Goal: Task Accomplishment & Management: Use online tool/utility

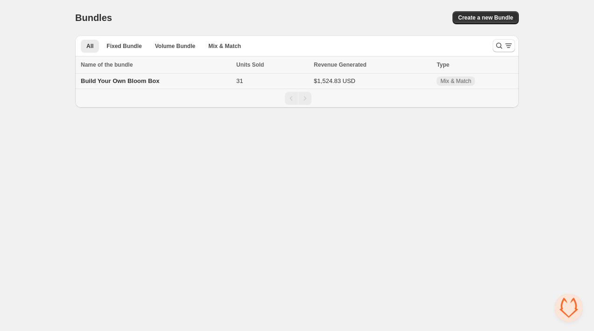
click at [197, 79] on td "Build Your Own Bloom Box" at bounding box center [154, 81] width 158 height 15
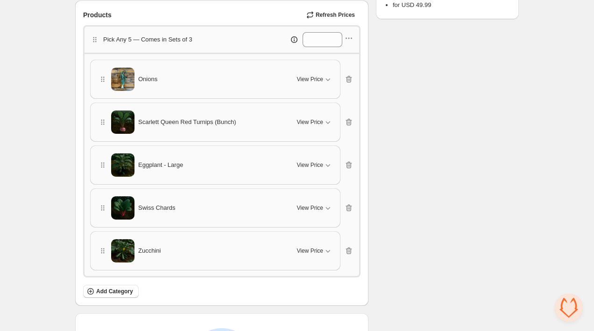
scroll to position [270, 0]
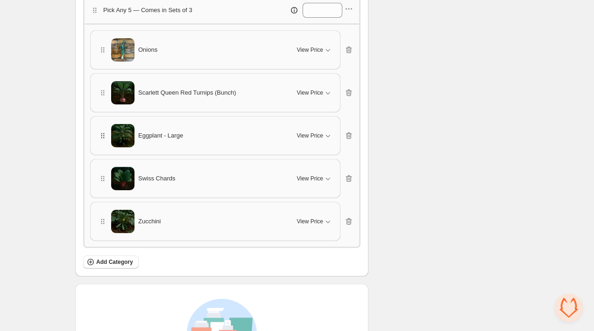
click at [105, 138] on icon "button" at bounding box center [102, 135] width 9 height 9
click at [104, 137] on icon "button" at bounding box center [102, 135] width 9 height 9
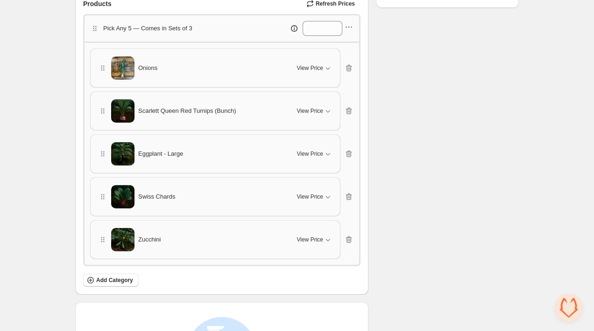
click at [126, 110] on img at bounding box center [122, 110] width 23 height 23
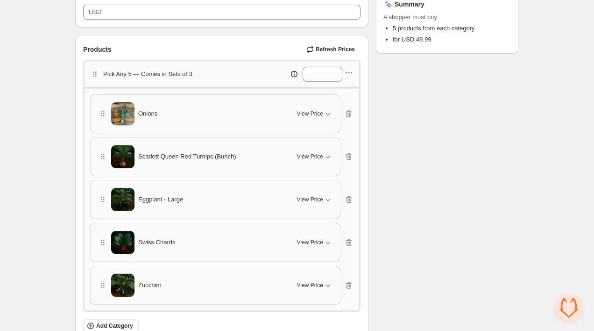
scroll to position [223, 0]
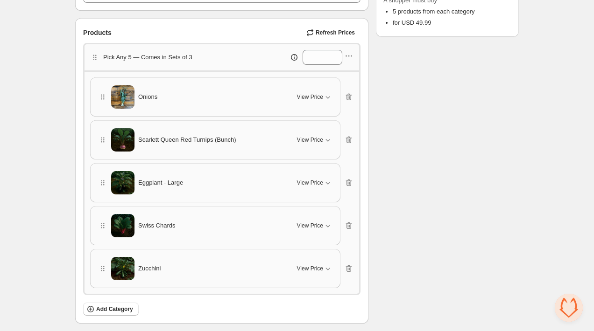
click at [123, 129] on img at bounding box center [122, 139] width 23 height 23
click at [122, 140] on img at bounding box center [122, 139] width 23 height 23
click at [104, 135] on icon "button" at bounding box center [102, 139] width 9 height 9
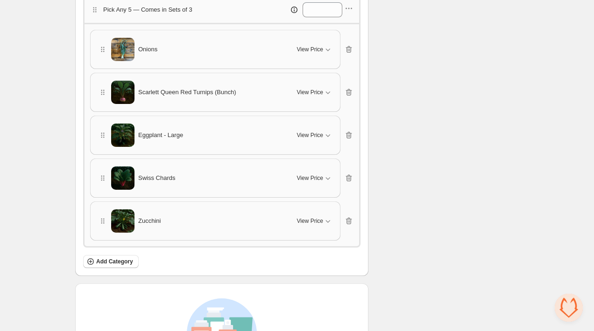
scroll to position [264, 0]
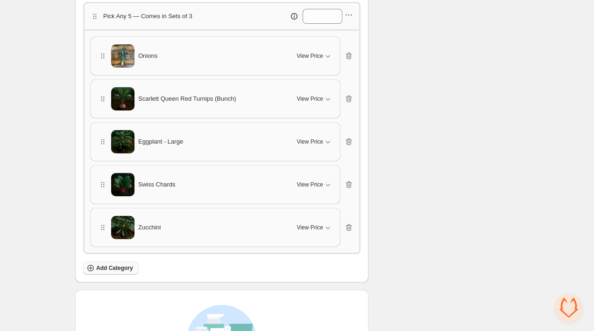
click at [114, 262] on button "Add Category" at bounding box center [111, 268] width 56 height 13
click at [108, 102] on div "Scarlett Queen Red Turnips (Bunch)" at bounding box center [192, 98] width 188 height 23
click at [125, 100] on img at bounding box center [122, 98] width 23 height 23
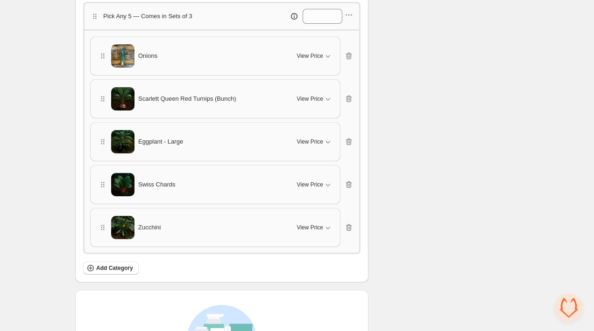
click at [157, 99] on span "Scarlett Queen Red Turnips (Bunch)" at bounding box center [187, 98] width 98 height 9
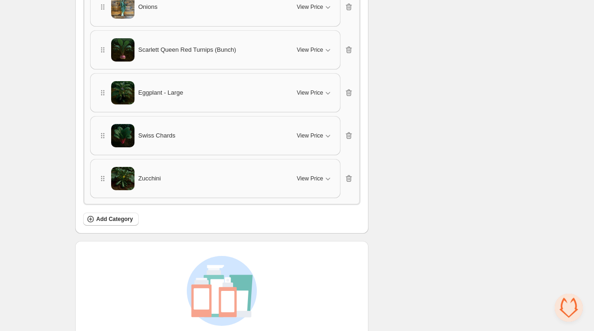
scroll to position [309, 0]
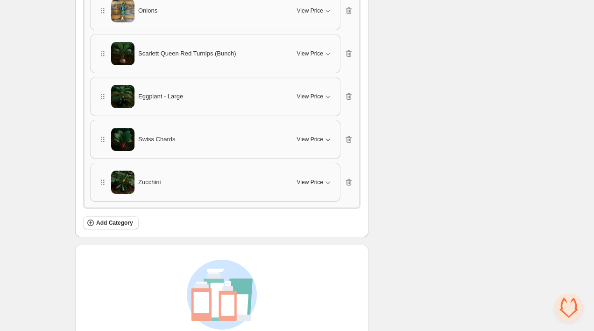
click at [329, 137] on icon "button" at bounding box center [327, 139] width 9 height 9
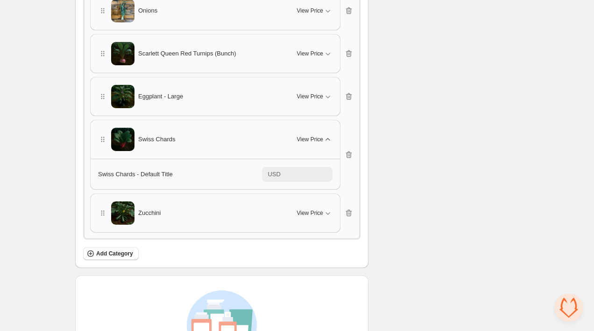
click at [329, 137] on icon "button" at bounding box center [327, 139] width 9 height 9
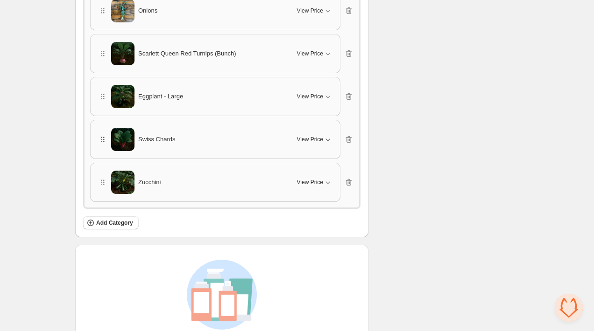
click at [103, 140] on icon "button" at bounding box center [102, 139] width 9 height 9
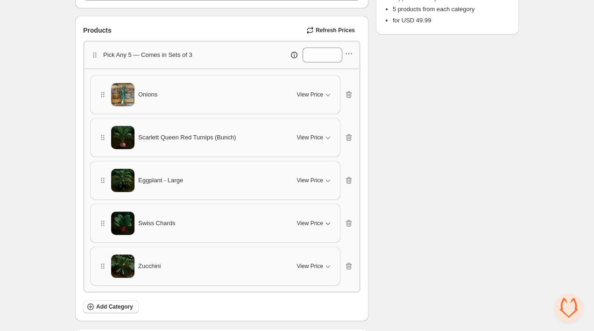
scroll to position [173, 0]
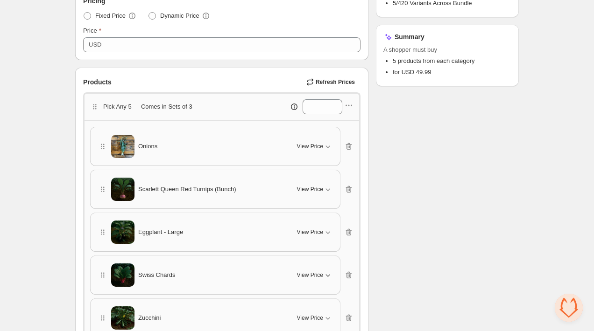
click at [120, 152] on img at bounding box center [122, 146] width 23 height 23
click at [105, 147] on icon "button" at bounding box center [102, 146] width 9 height 9
click at [347, 106] on icon "button" at bounding box center [348, 105] width 9 height 9
click at [346, 138] on span "Edit products" at bounding box center [354, 137] width 50 height 9
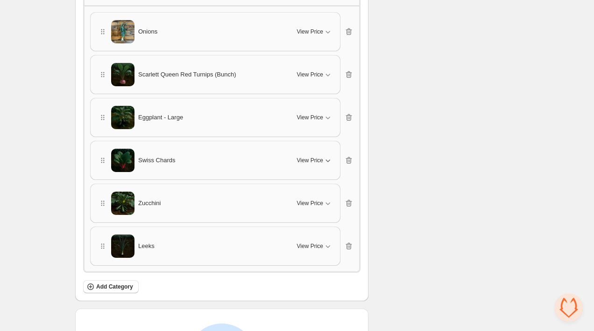
scroll to position [270, 0]
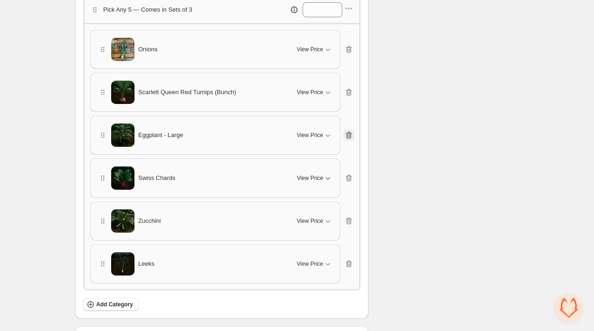
click at [351, 132] on icon "button" at bounding box center [349, 135] width 6 height 7
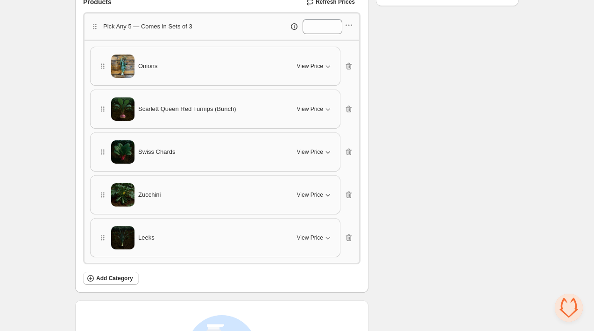
scroll to position [246, 0]
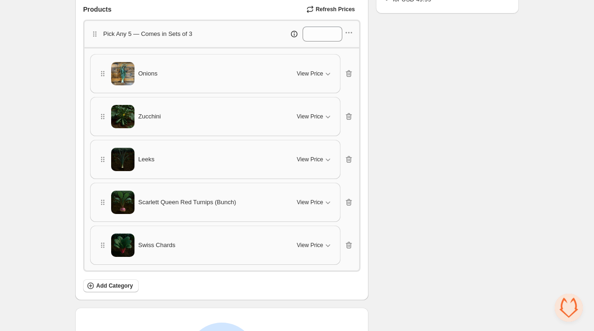
drag, startPoint x: 104, startPoint y: 250, endPoint x: 102, endPoint y: 223, distance: 26.7
click at [102, 223] on div "Onions View Price Cancel Apply Select All Onions - Default Title Zucchini View …" at bounding box center [221, 159] width 263 height 211
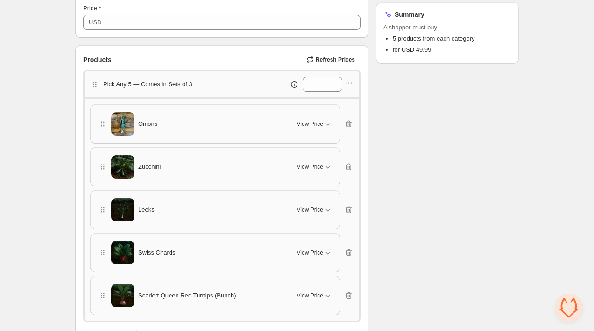
scroll to position [189, 0]
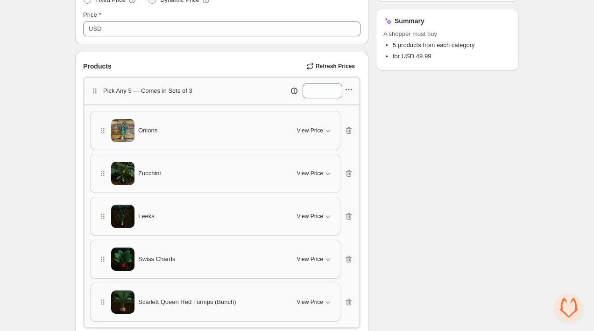
click at [348, 91] on icon "button" at bounding box center [348, 89] width 9 height 9
click at [350, 120] on span "Edit products" at bounding box center [353, 122] width 50 height 9
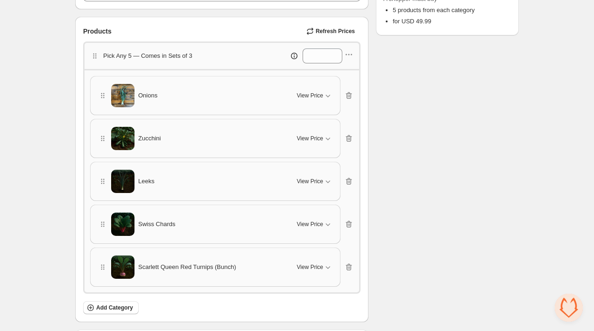
scroll to position [224, 0]
click at [350, 268] on icon "button" at bounding box center [348, 267] width 9 height 9
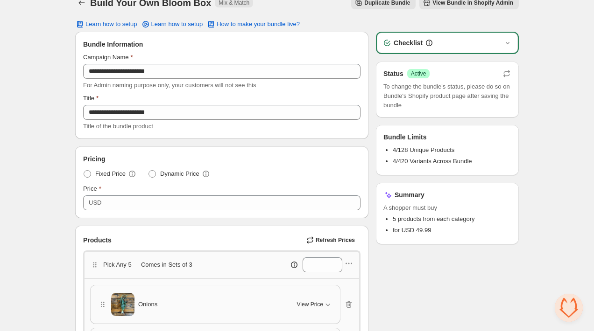
scroll to position [0, 0]
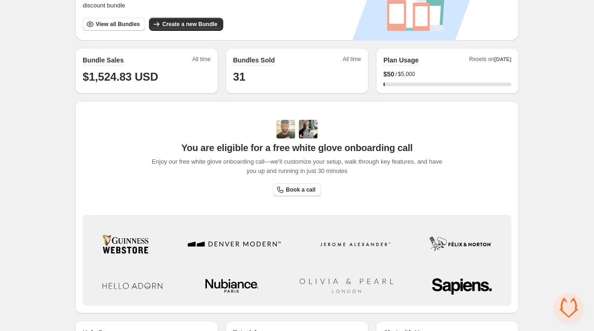
scroll to position [245, 0]
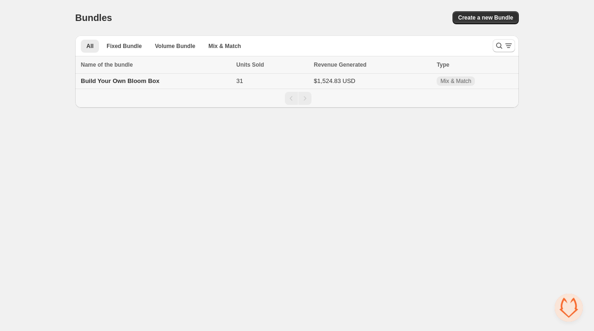
click at [271, 80] on td "31" at bounding box center [271, 81] width 77 height 15
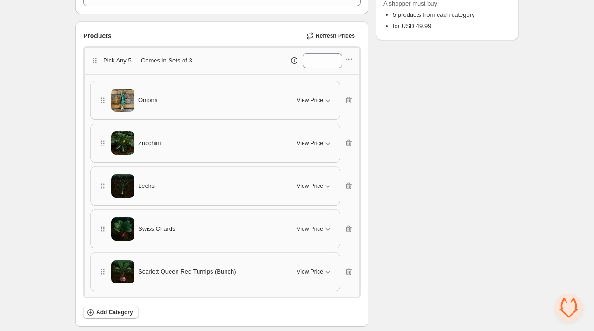
scroll to position [217, 0]
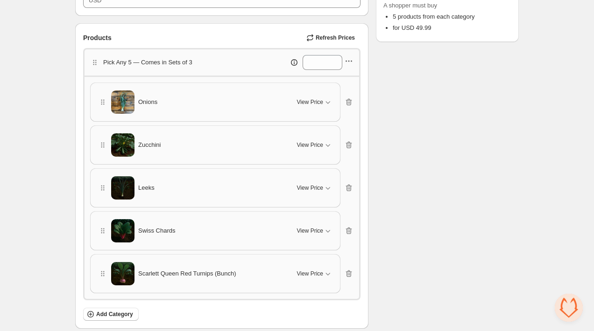
click at [352, 59] on icon "button" at bounding box center [348, 60] width 9 height 9
click at [347, 92] on span "Edit products" at bounding box center [354, 93] width 50 height 9
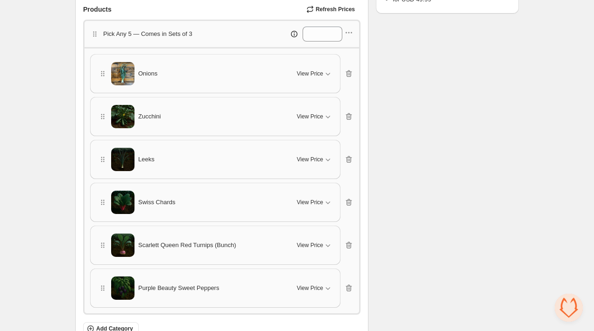
scroll to position [259, 0]
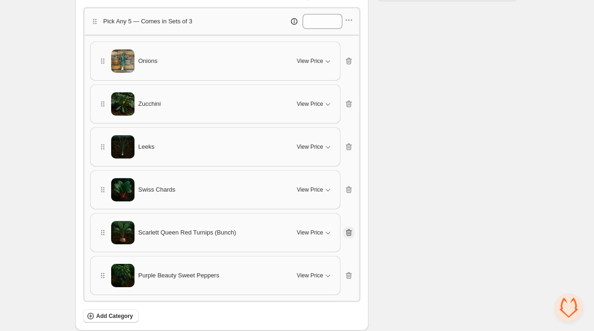
click at [349, 232] on icon "button" at bounding box center [348, 232] width 9 height 9
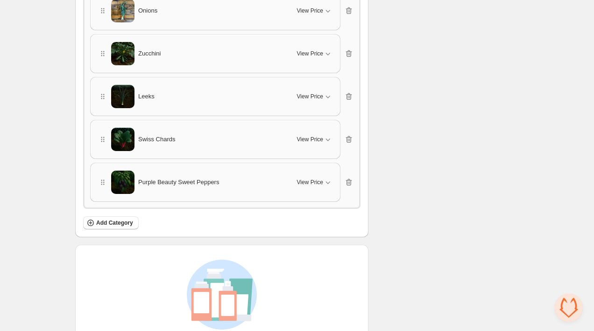
scroll to position [387, 0]
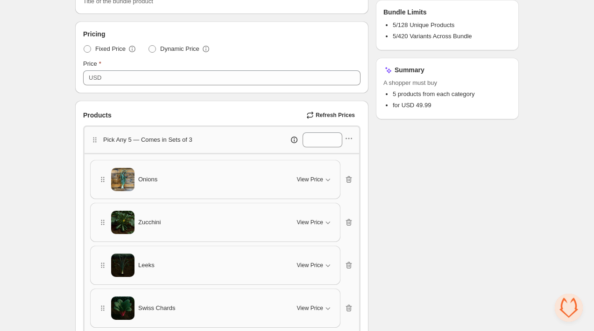
scroll to position [0, 0]
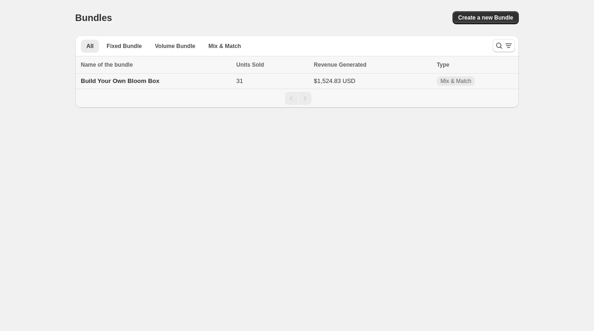
click at [236, 83] on span "31" at bounding box center [239, 80] width 7 height 7
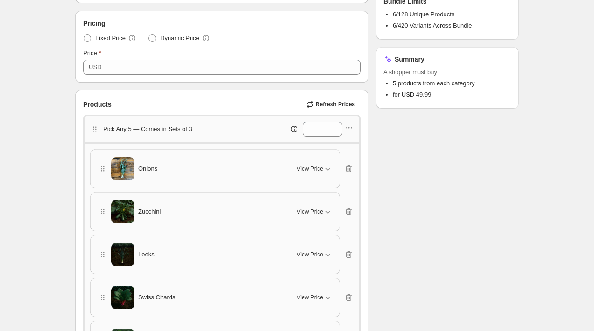
scroll to position [313, 0]
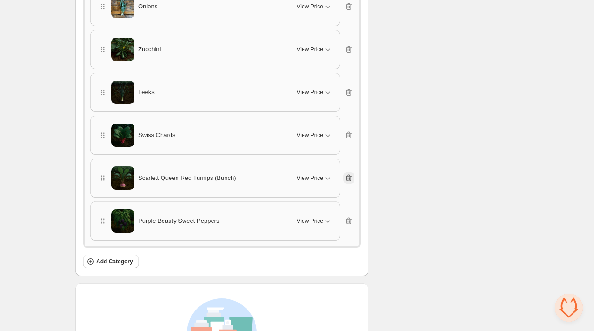
click at [350, 176] on icon "button" at bounding box center [348, 178] width 9 height 9
